Goal: Obtain resource: Obtain resource

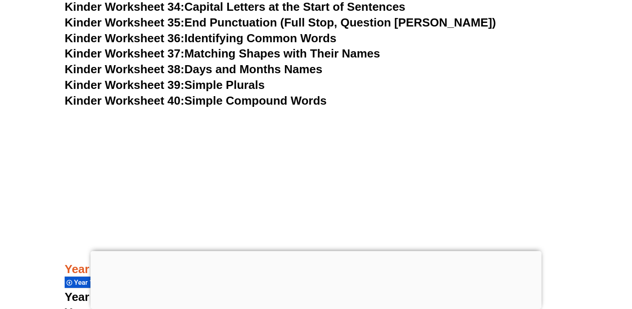
scroll to position [988, 0]
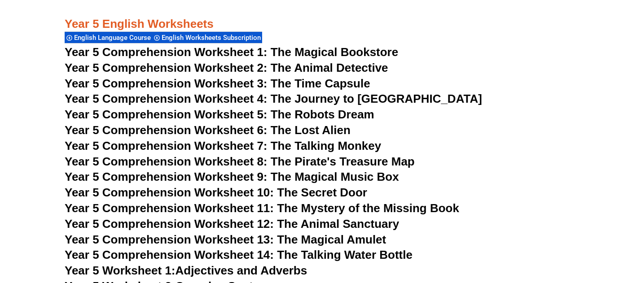
scroll to position [4312, 0]
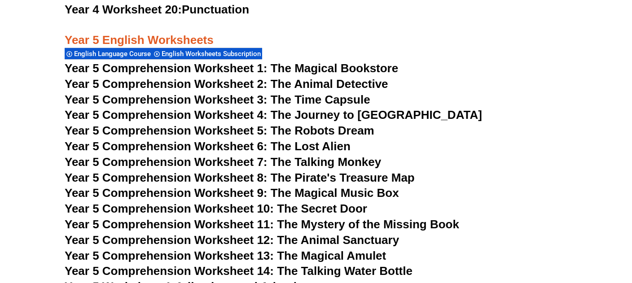
click at [294, 68] on span "Year 5 Comprehension Worksheet 1: The Magical Bookstore" at bounding box center [232, 68] width 334 height 13
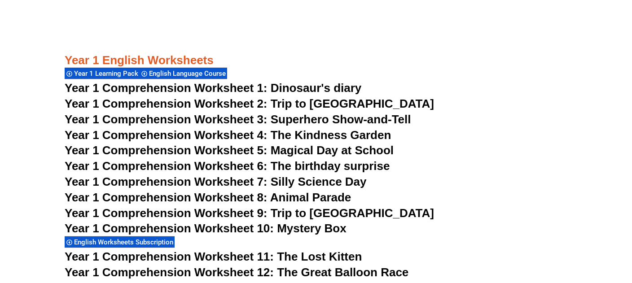
scroll to position [1123, 0]
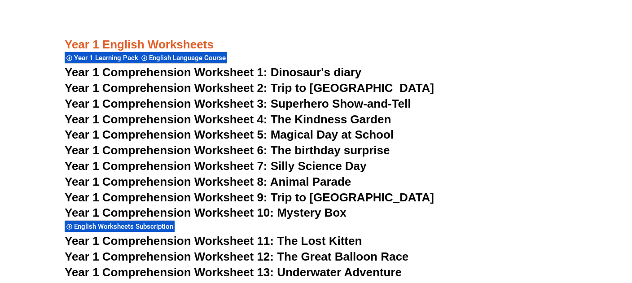
click at [324, 71] on span "Year 1 Comprehension Worksheet 1: Dinosaur's diary" at bounding box center [213, 72] width 297 height 13
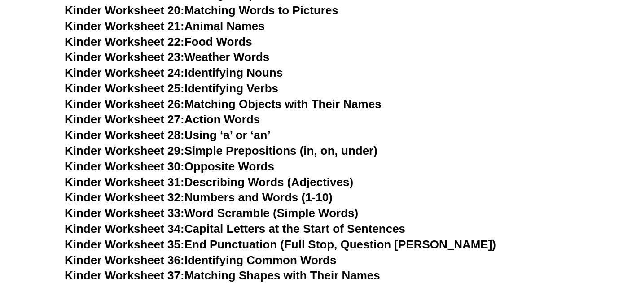
scroll to position [674, 0]
